Goal: Task Accomplishment & Management: Complete application form

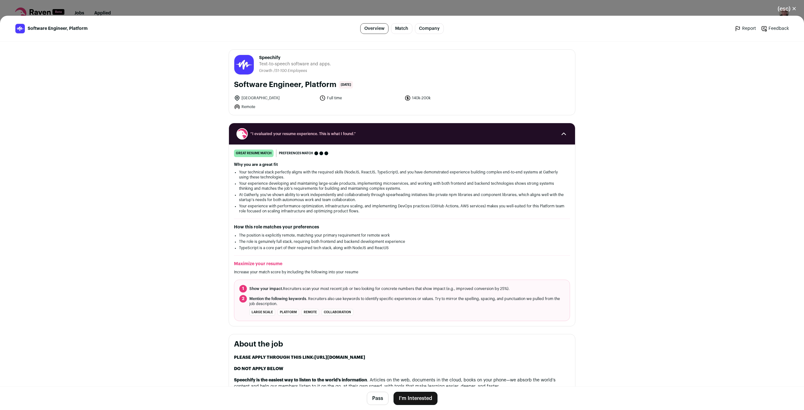
click at [320, 8] on div "(esc) ✕ Software Engineer, Platform Overview Match Company Report Feedback Repo…" at bounding box center [402, 205] width 804 height 410
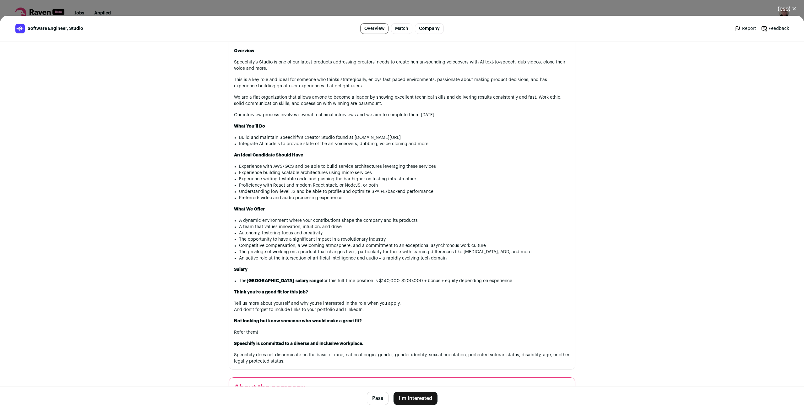
scroll to position [408, 0]
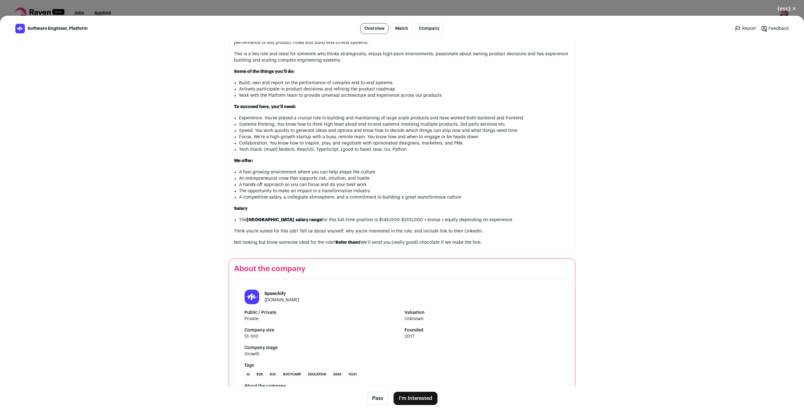
scroll to position [430, 0]
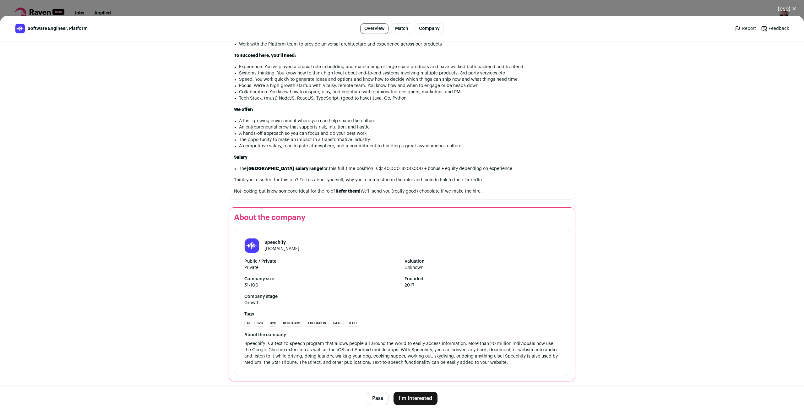
click at [423, 396] on button "I'm Interested" at bounding box center [415, 397] width 44 height 13
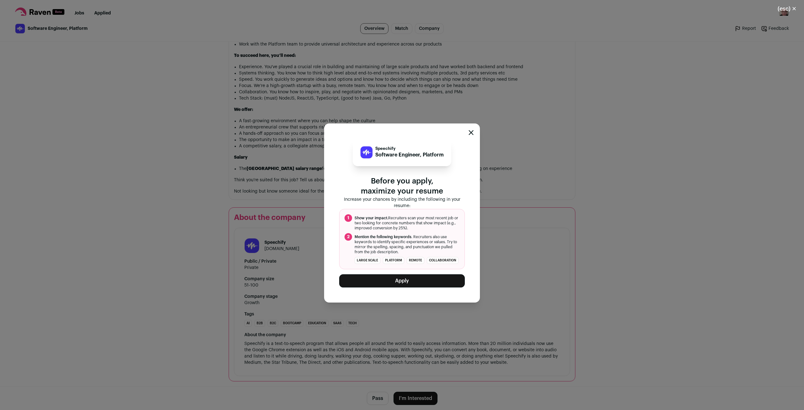
click at [441, 282] on button "Apply" at bounding box center [402, 280] width 126 height 13
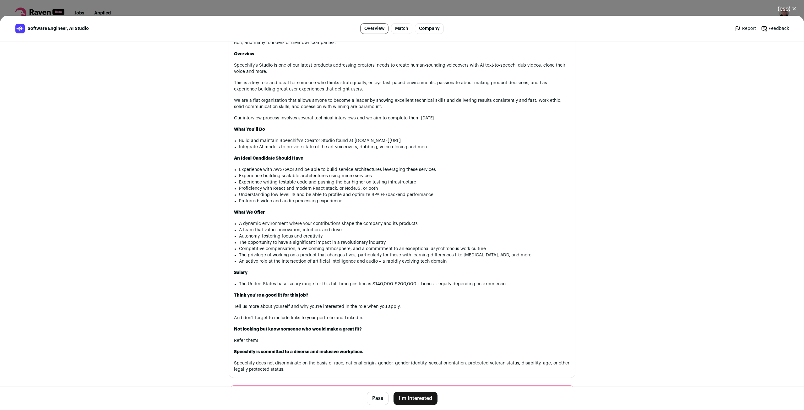
scroll to position [408, 0]
